Goal: Task Accomplishment & Management: Manage account settings

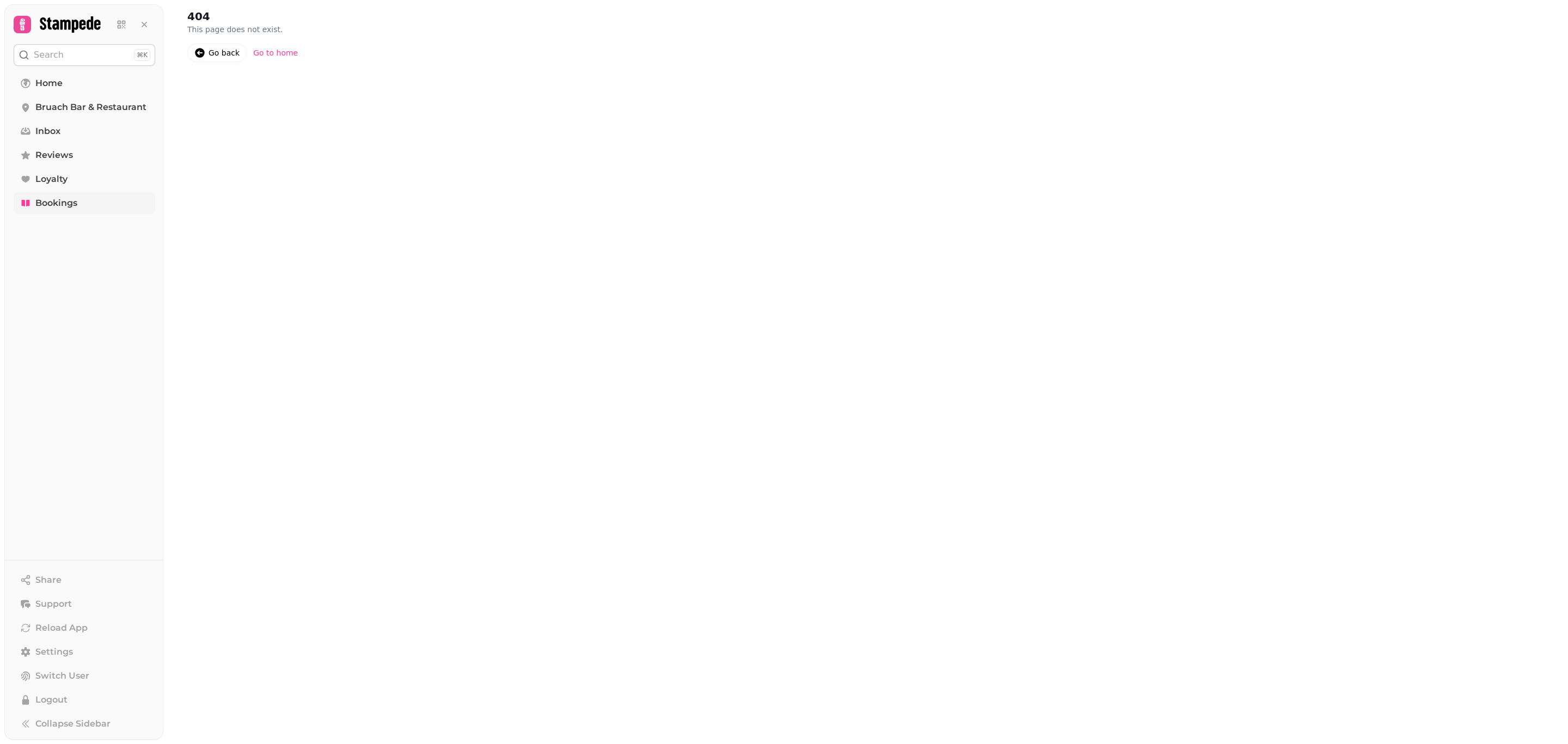
click at [75, 203] on span "Bookings" at bounding box center [56, 203] width 42 height 13
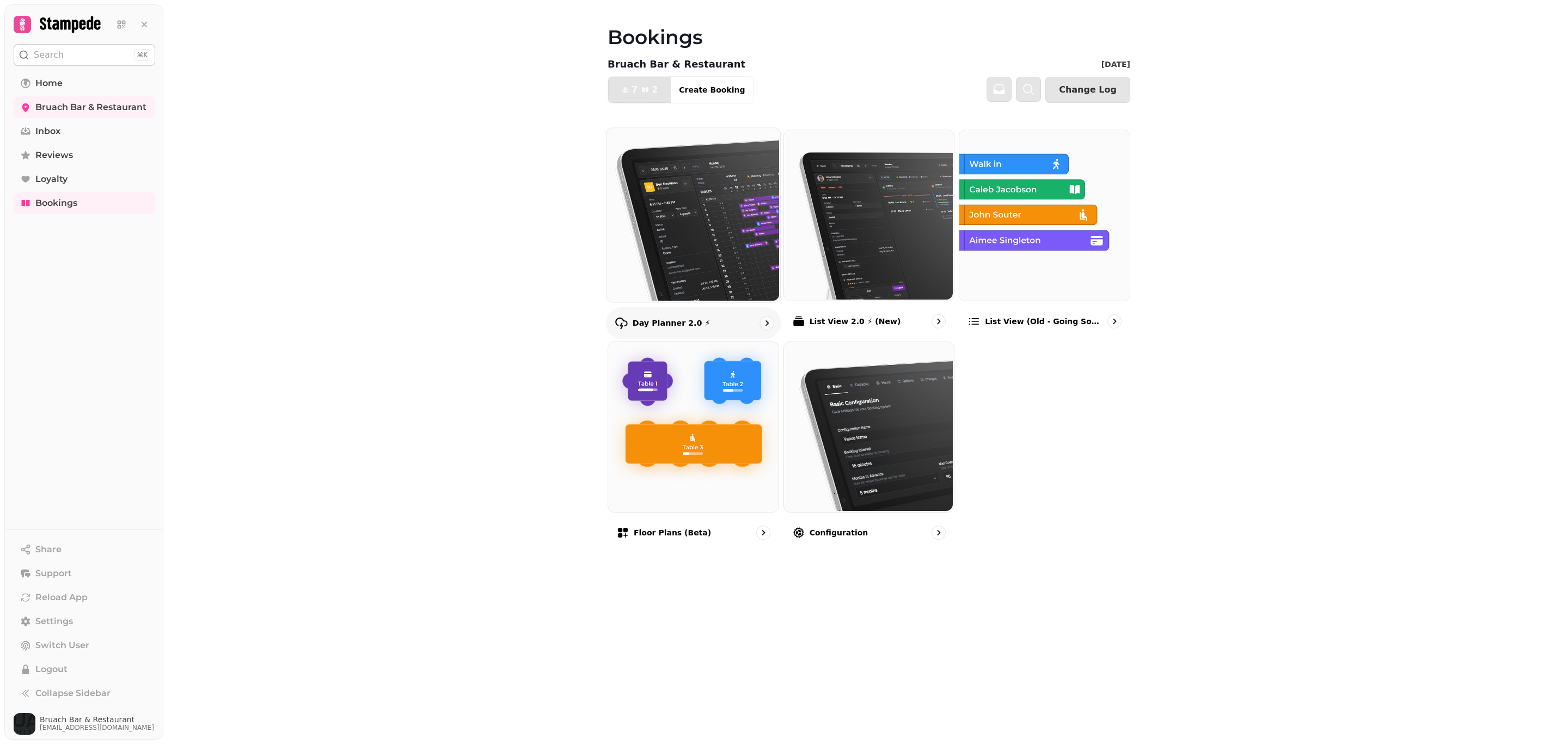
click at [719, 253] on img at bounding box center [692, 213] width 173 height 174
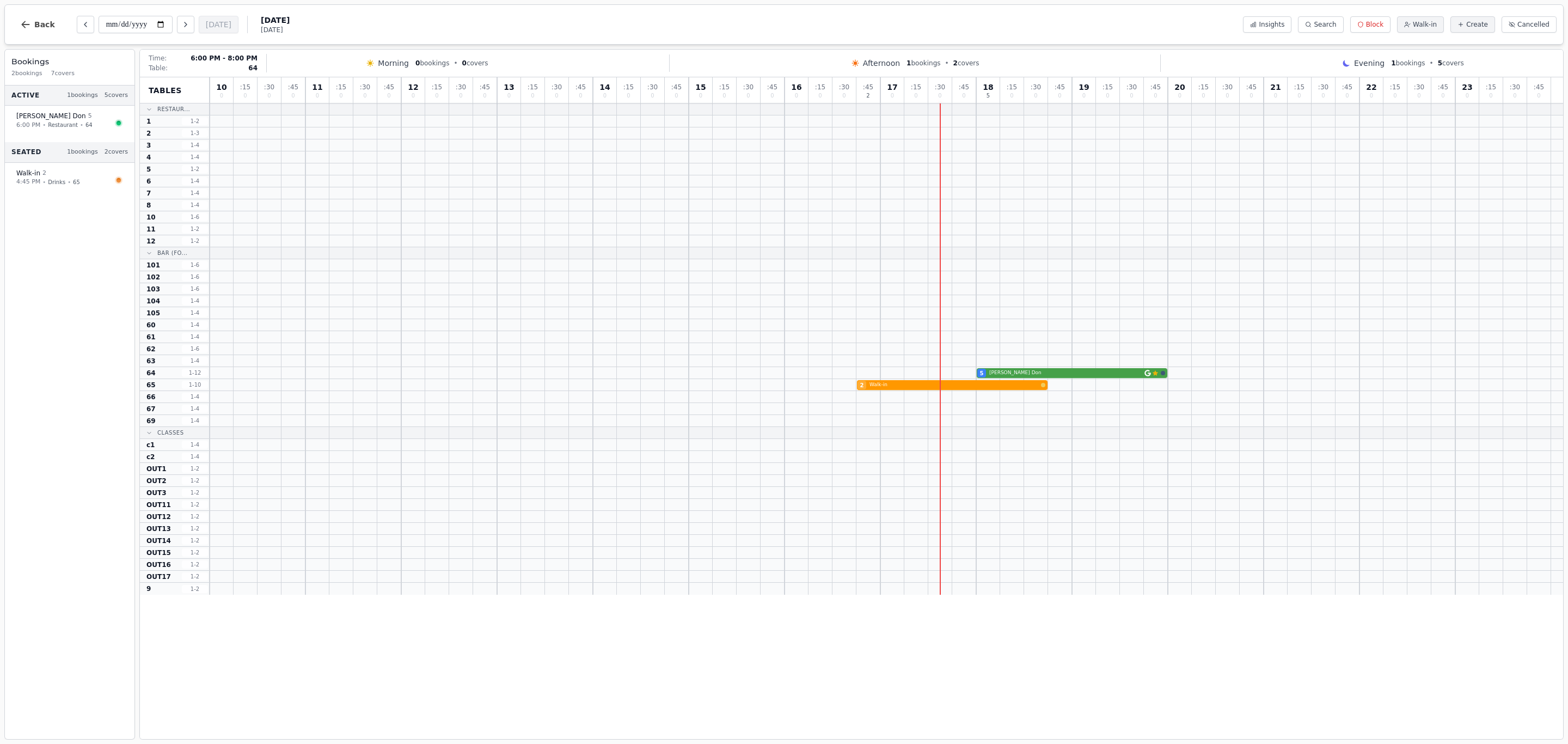
click at [1038, 373] on div "5 [PERSON_NAME] Customer has left a review" at bounding box center [886, 373] width 1354 height 12
select select "****"
select select "*"
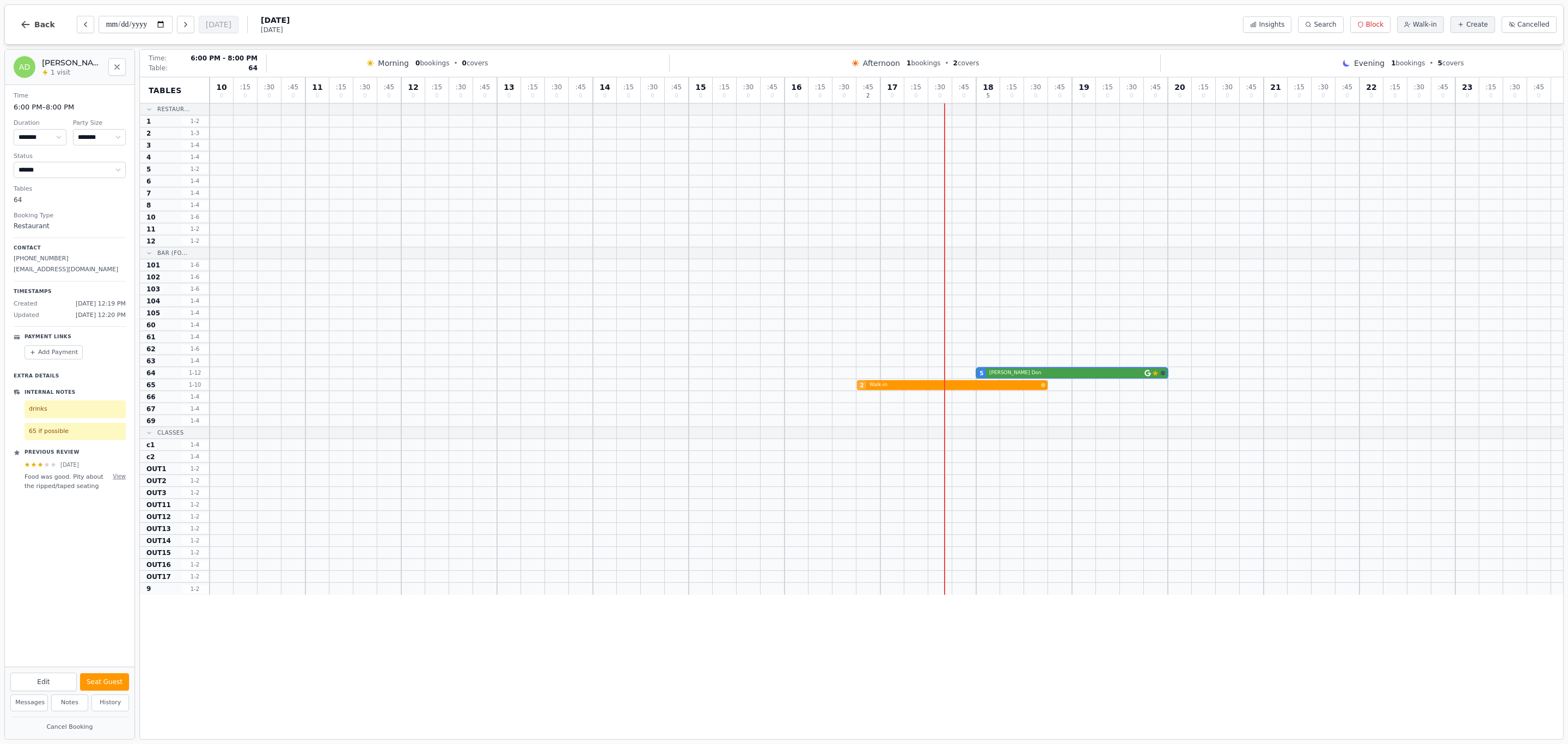
click at [1115, 376] on div "5 [PERSON_NAME] Customer has left a review" at bounding box center [886, 373] width 1354 height 12
click at [1112, 376] on div "5 [PERSON_NAME] Customer has left a review" at bounding box center [886, 373] width 1354 height 12
